Goal: Information Seeking & Learning: Learn about a topic

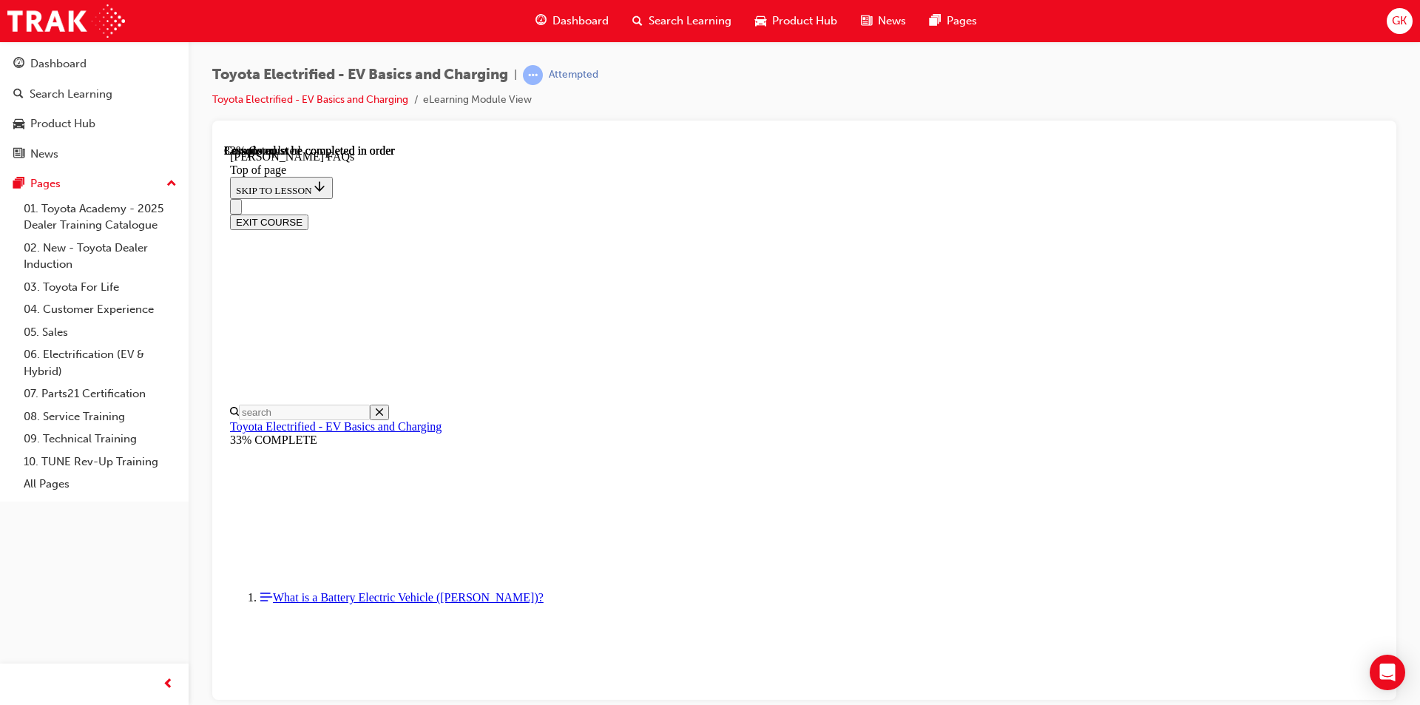
scroll to position [268, 0]
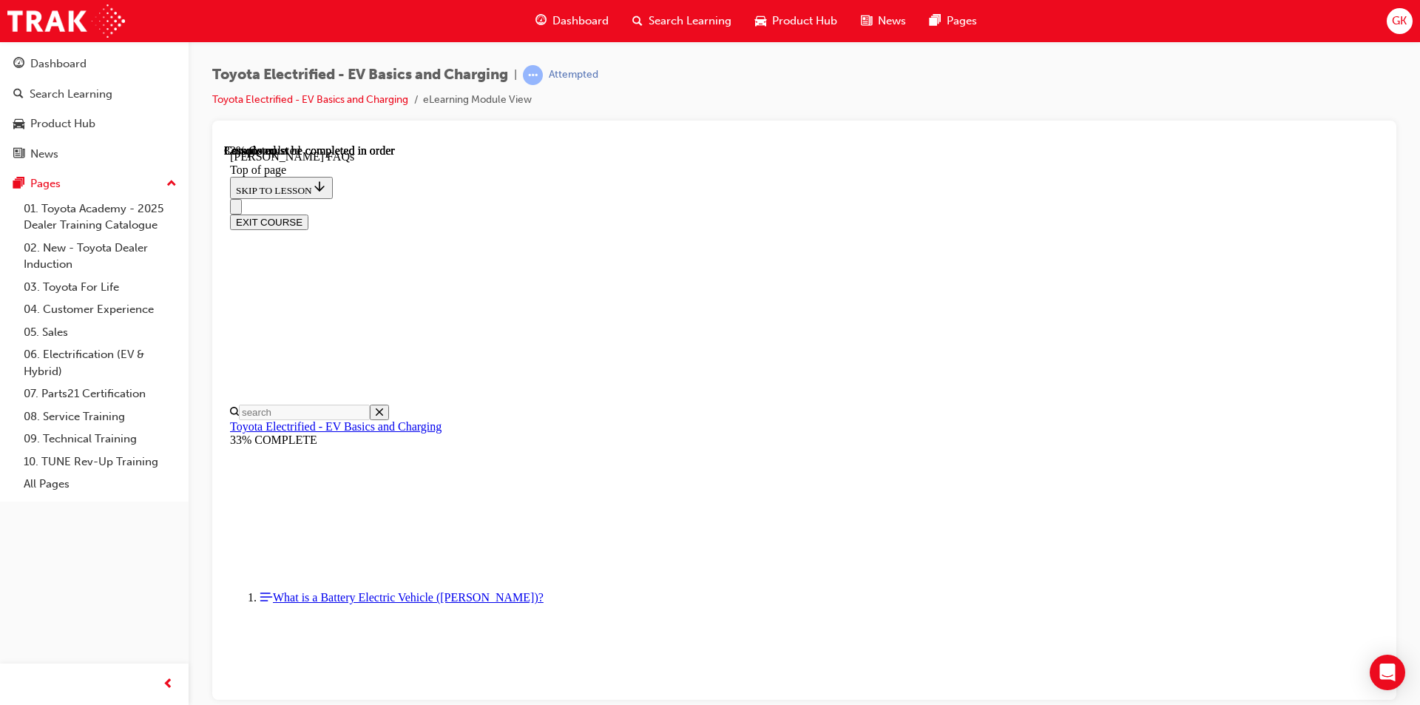
scroll to position [888, 0]
